Goal: Information Seeking & Learning: Check status

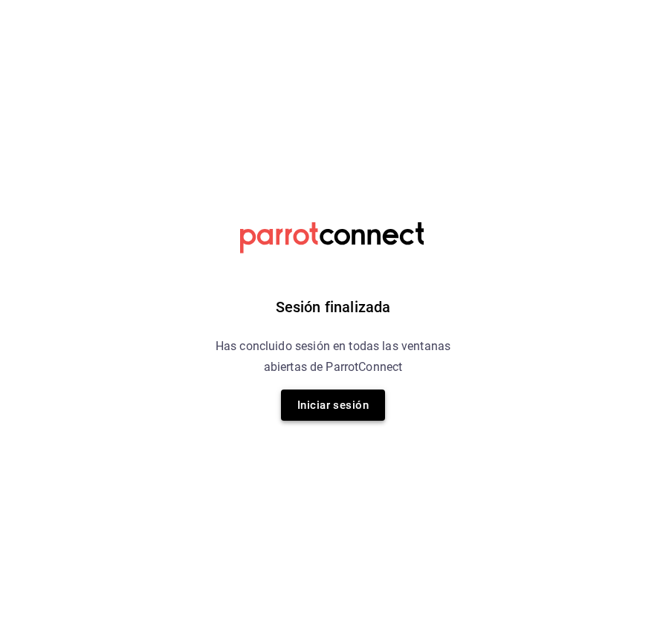
click at [338, 402] on button "Iniciar sesión" at bounding box center [333, 405] width 104 height 31
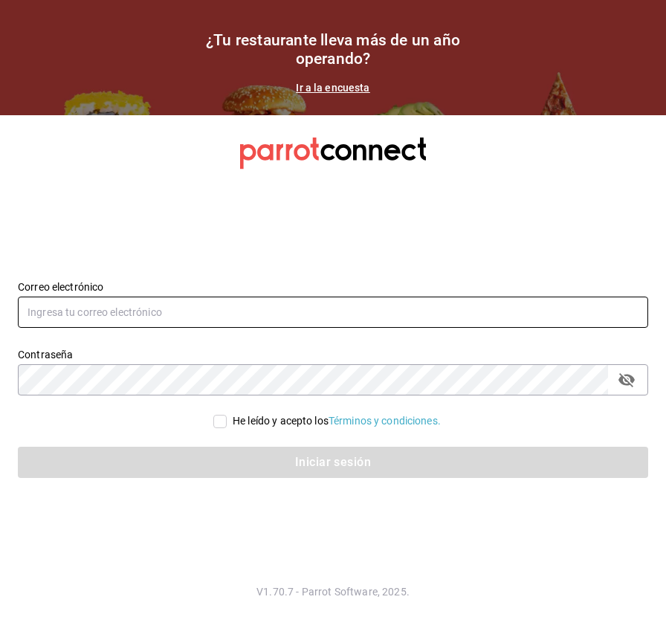
type input "[PERSON_NAME][EMAIL_ADDRESS][DOMAIN_NAME]"
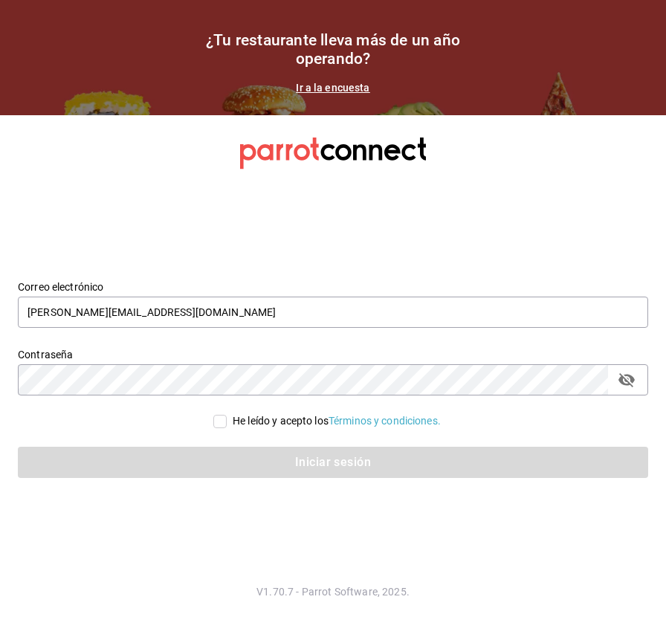
click at [216, 425] on input "He leído y acepto los Términos y condiciones." at bounding box center [219, 421] width 13 height 13
checkbox input "true"
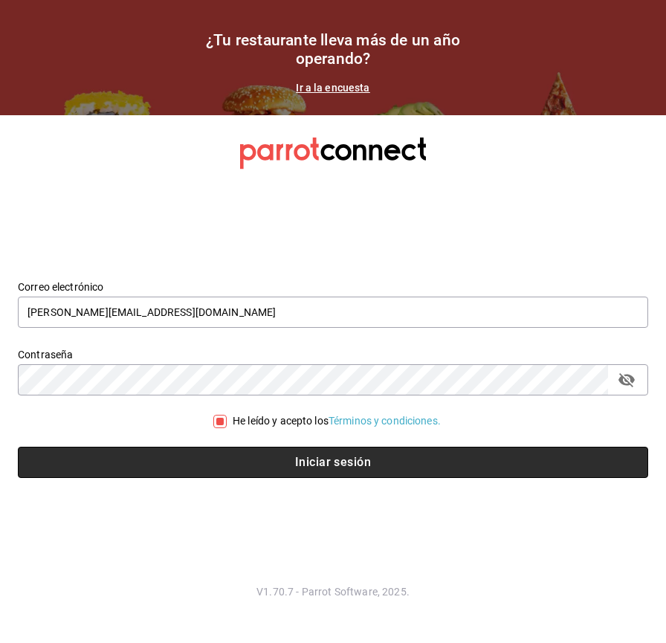
click at [291, 467] on button "Iniciar sesión" at bounding box center [333, 462] width 631 height 31
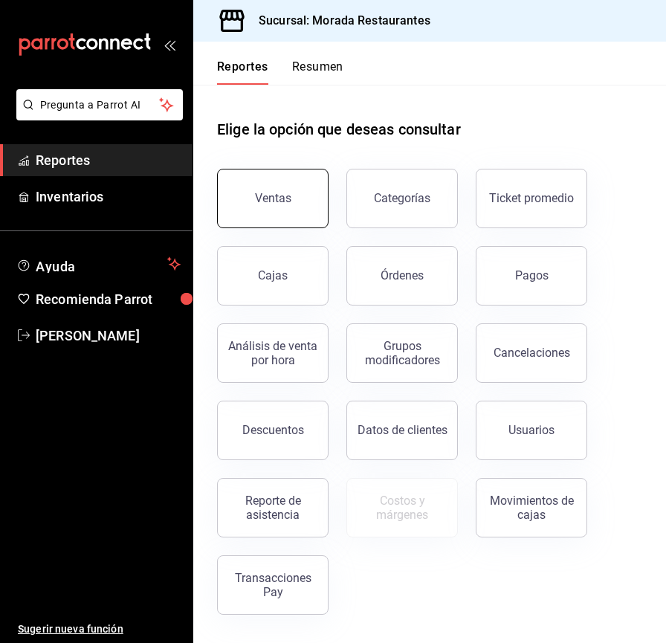
click at [282, 196] on div "Ventas" at bounding box center [273, 198] width 36 height 14
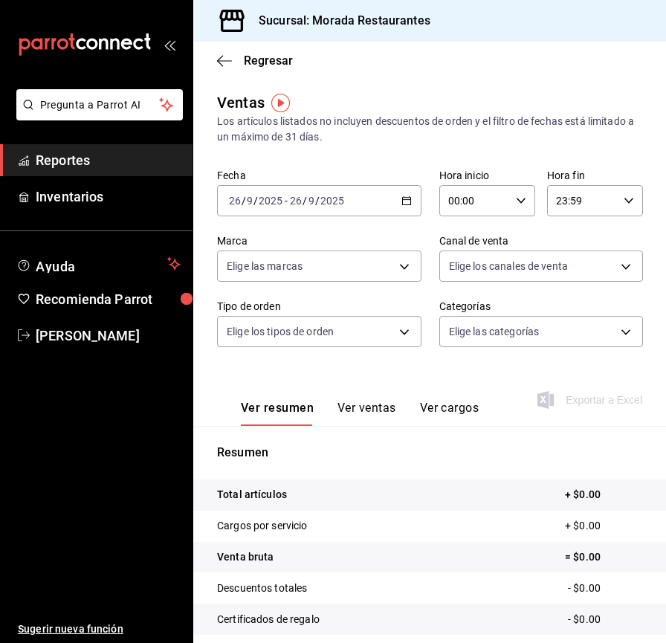
click at [408, 201] on div "2025-09-26 26 / 9 / 2025 - 2025-09-26 26 / 9 / 2025" at bounding box center [319, 200] width 204 height 31
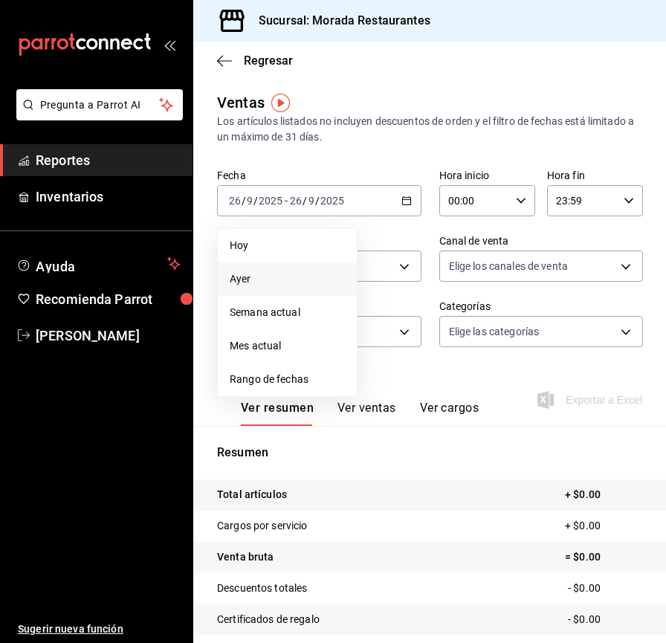
click at [261, 282] on span "Ayer" at bounding box center [287, 279] width 115 height 16
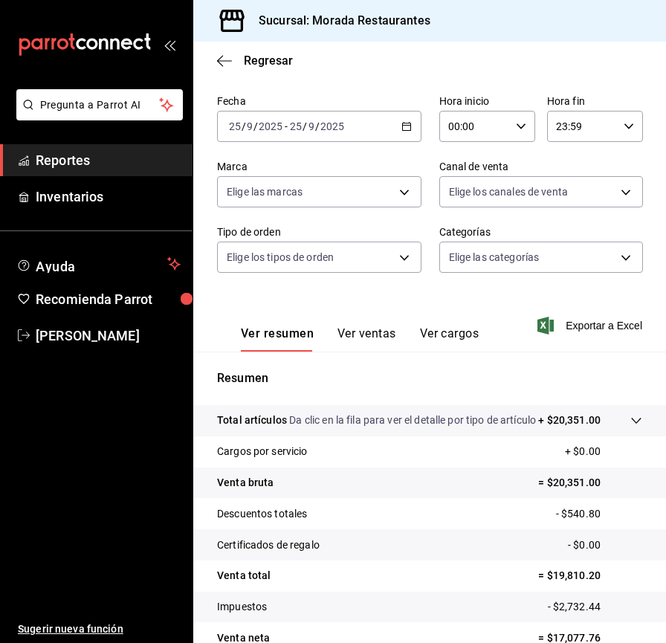
scroll to position [149, 0]
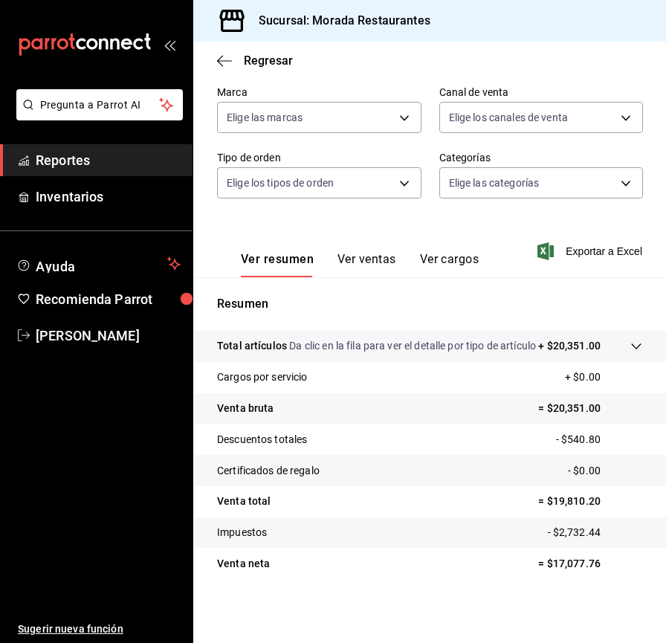
click at [357, 258] on button "Ver ventas" at bounding box center [367, 264] width 59 height 25
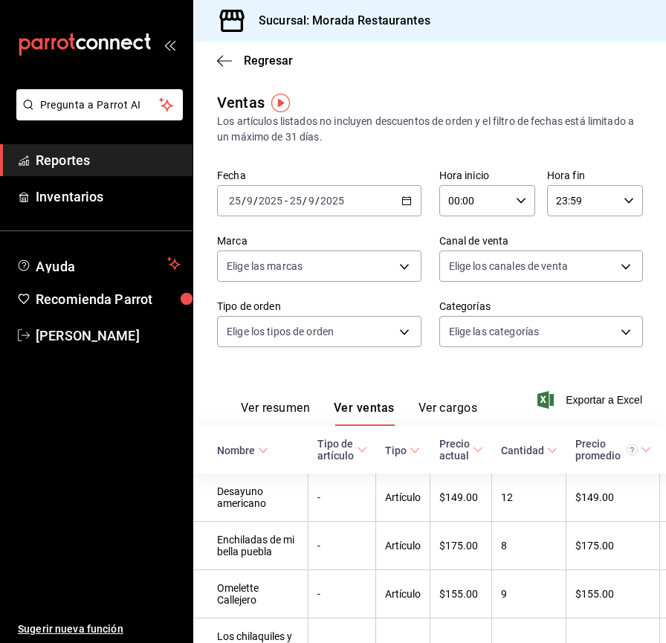
click at [264, 411] on button "Ver resumen" at bounding box center [275, 413] width 69 height 25
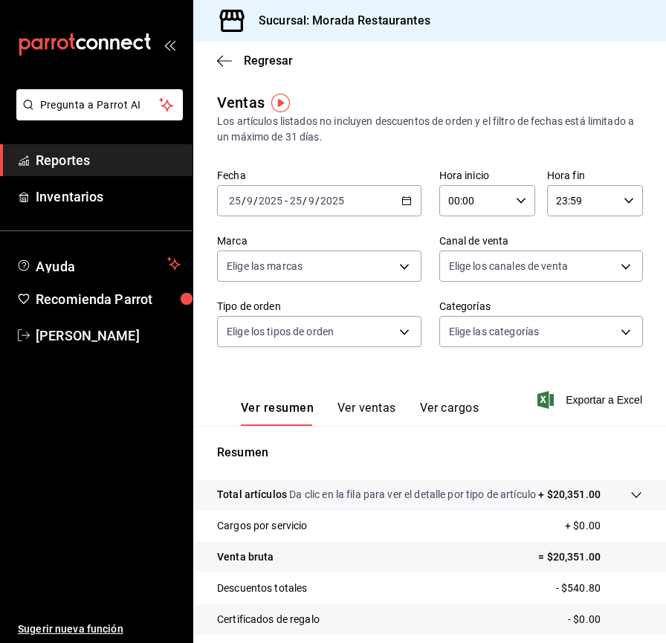
click at [141, 170] on span "Reportes" at bounding box center [108, 160] width 145 height 20
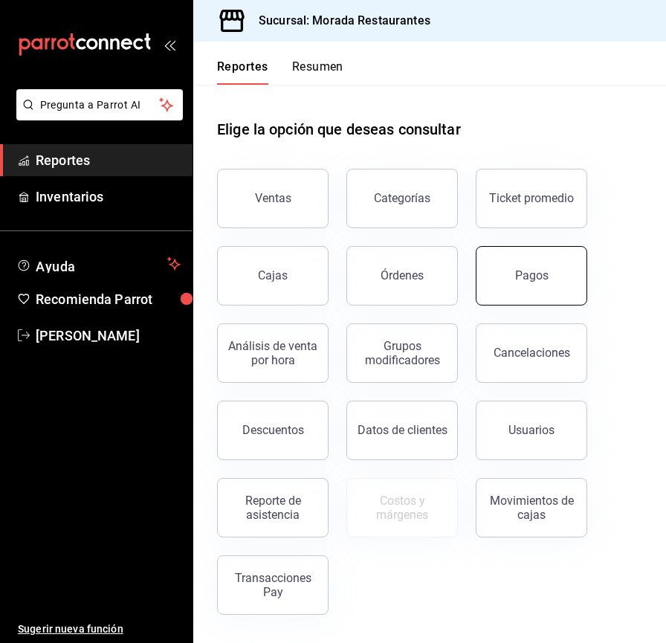
click at [522, 279] on div "Pagos" at bounding box center [531, 275] width 33 height 14
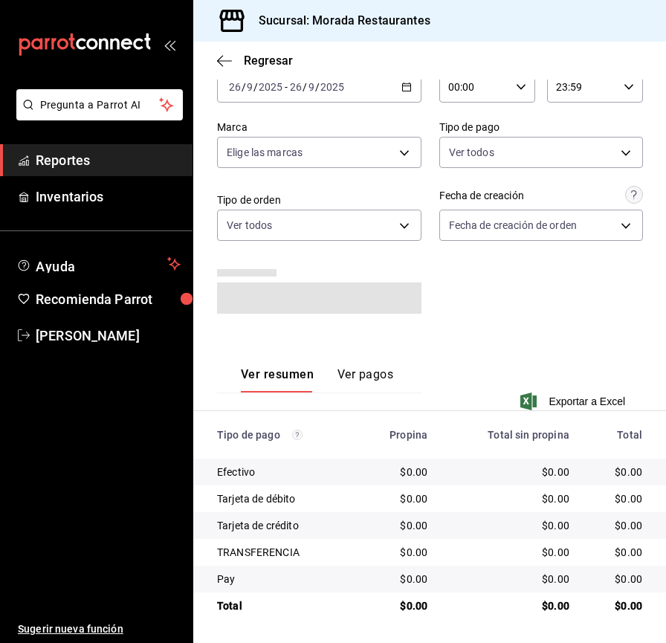
scroll to position [82, 0]
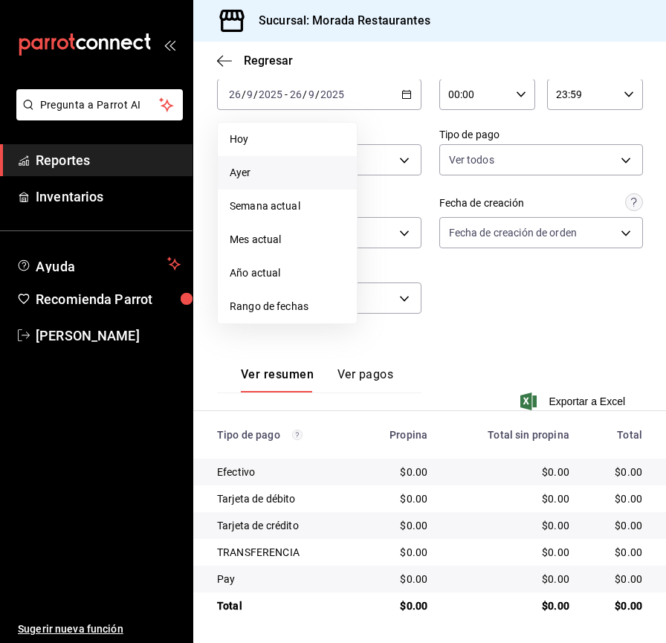
click at [268, 167] on span "Ayer" at bounding box center [287, 173] width 115 height 16
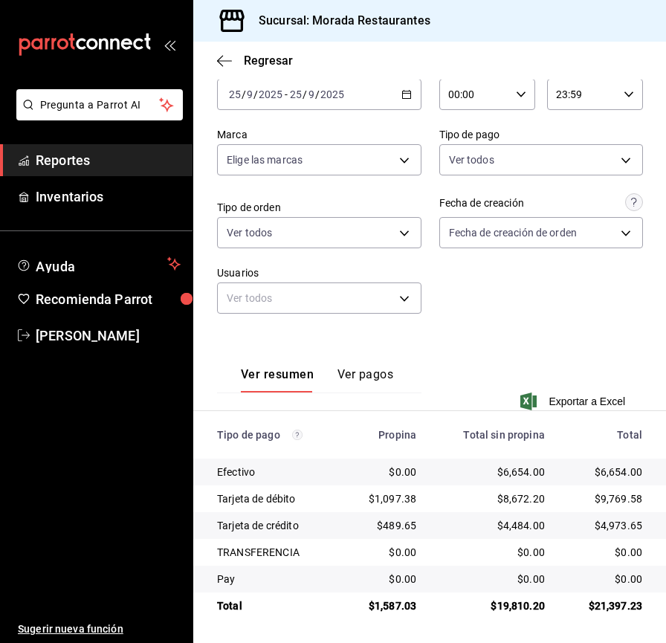
click at [442, 329] on div "Fecha 2025-09-25 25 / 9 / 2025 - 2025-09-25 25 / 9 / 2025 Hora inicio 00:00 Hor…" at bounding box center [429, 194] width 425 height 275
